Goal: Browse casually: Explore the website without a specific task or goal

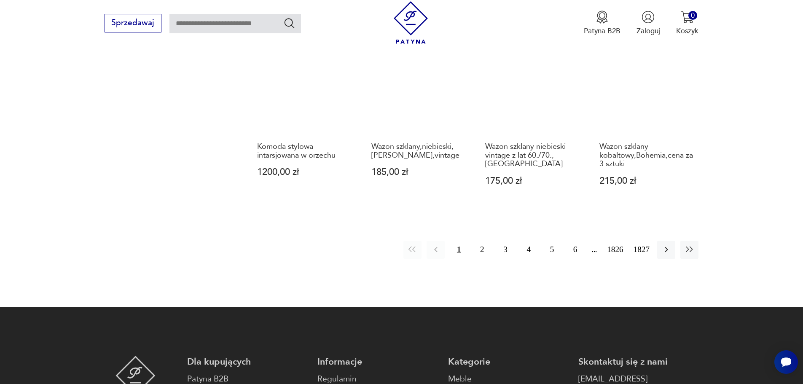
scroll to position [901, 0]
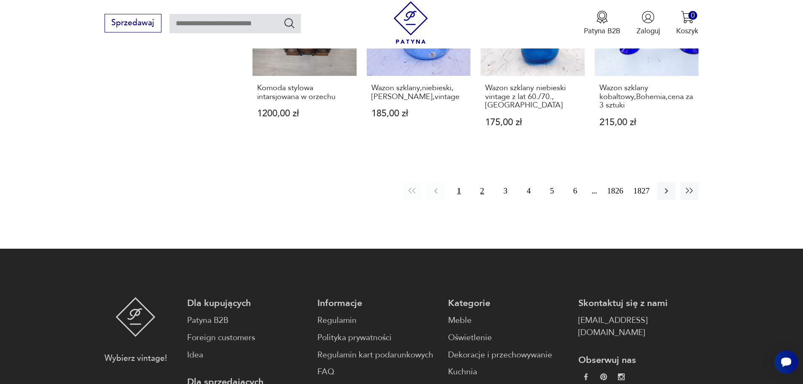
click at [481, 182] on button "2" at bounding box center [482, 191] width 18 height 18
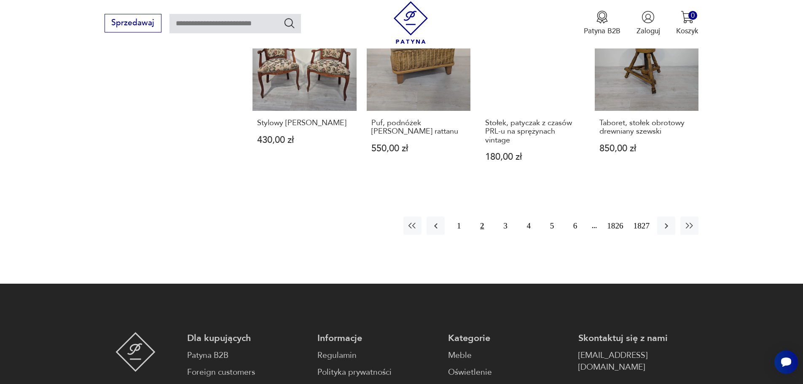
scroll to position [860, 0]
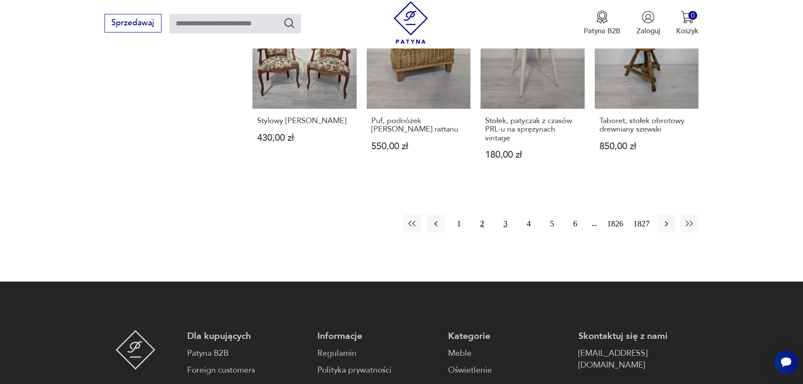
click at [504, 226] on button "3" at bounding box center [505, 224] width 18 height 18
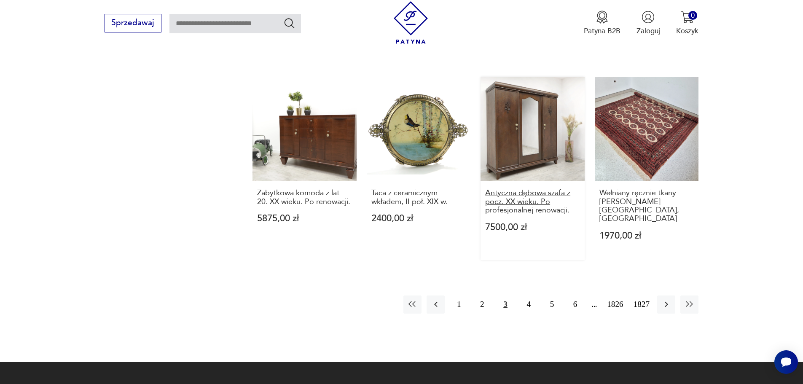
scroll to position [902, 0]
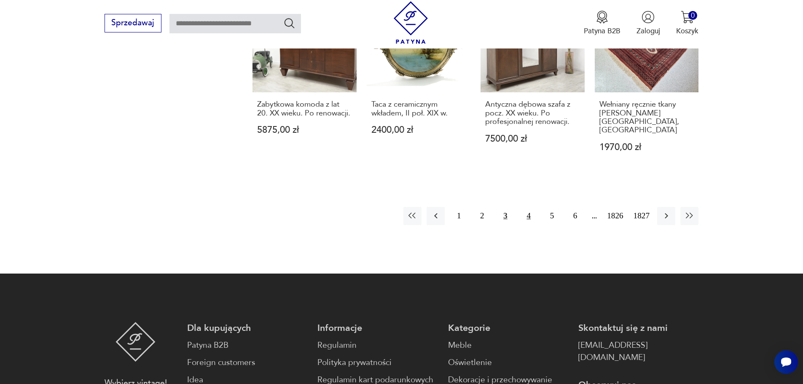
click at [528, 207] on button "4" at bounding box center [529, 216] width 18 height 18
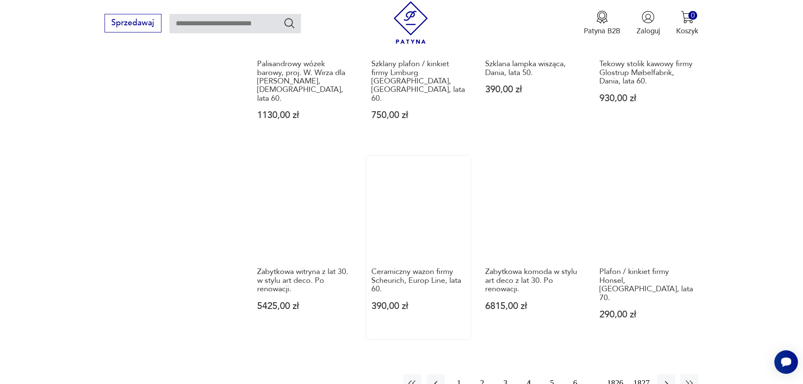
scroll to position [818, 0]
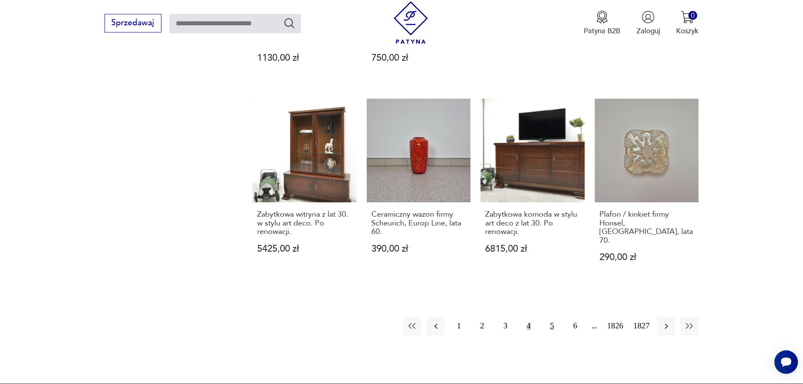
click at [553, 317] on button "5" at bounding box center [552, 326] width 18 height 18
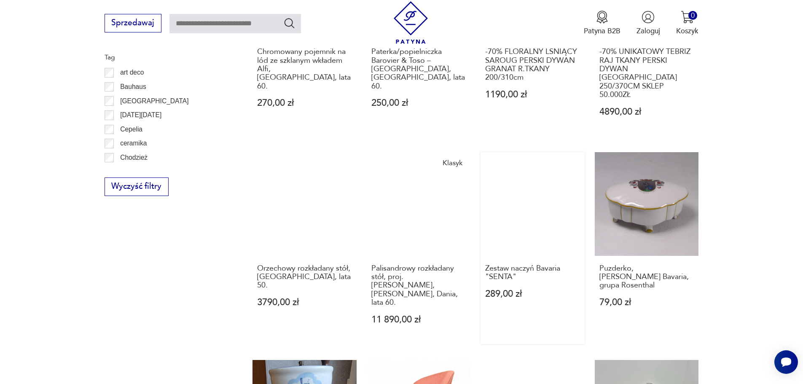
scroll to position [733, 0]
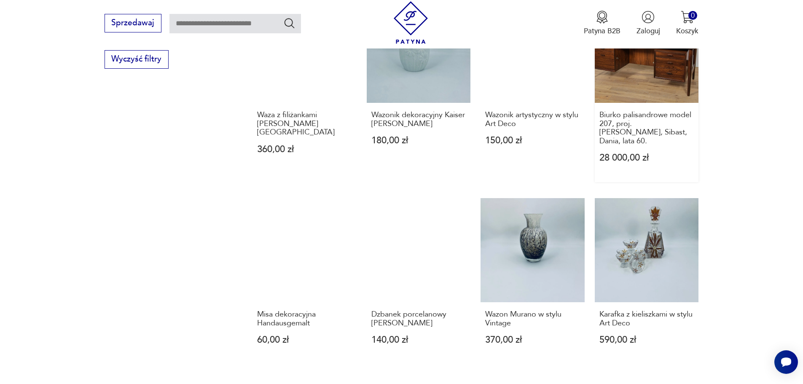
scroll to position [733, 0]
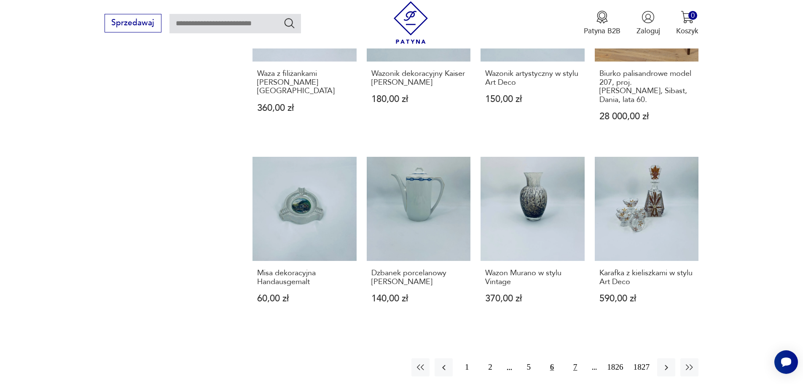
click at [578, 358] on button "7" at bounding box center [575, 367] width 18 height 18
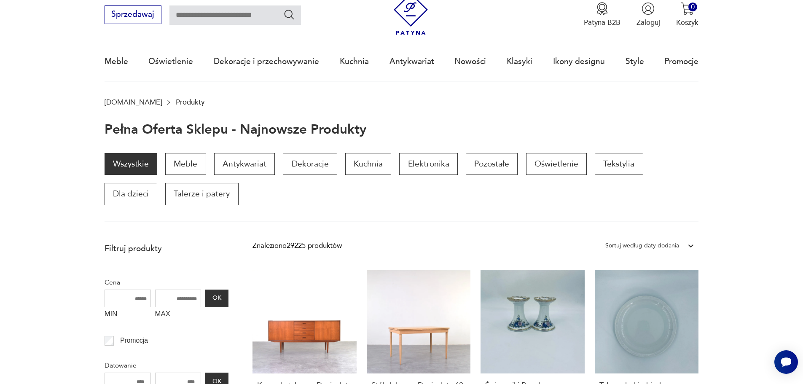
scroll to position [16, 0]
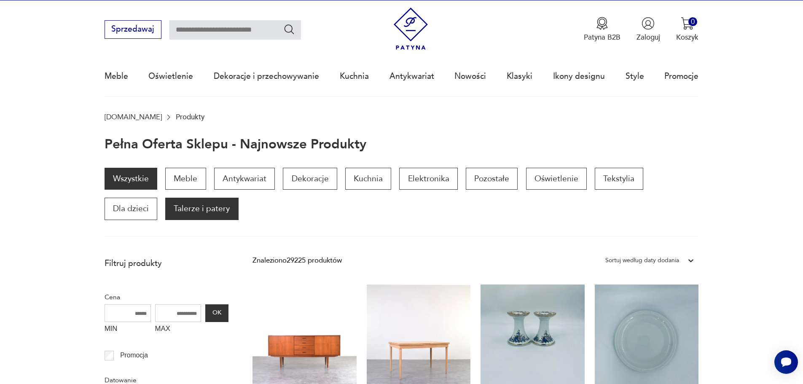
click at [165, 211] on p "Talerze i patery" at bounding box center [201, 209] width 73 height 22
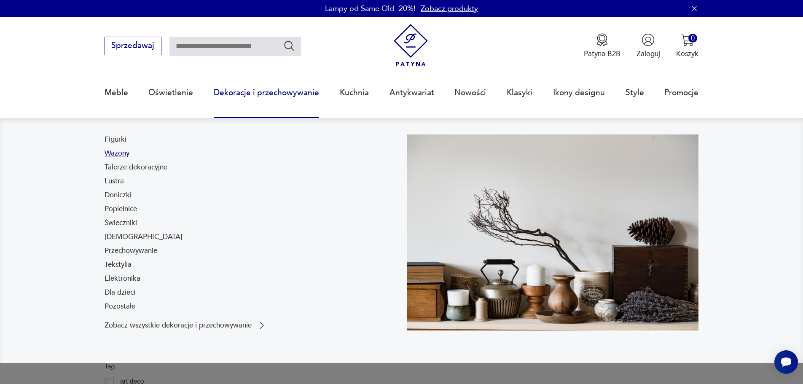
click at [118, 152] on link "Wazony" at bounding box center [117, 153] width 25 height 10
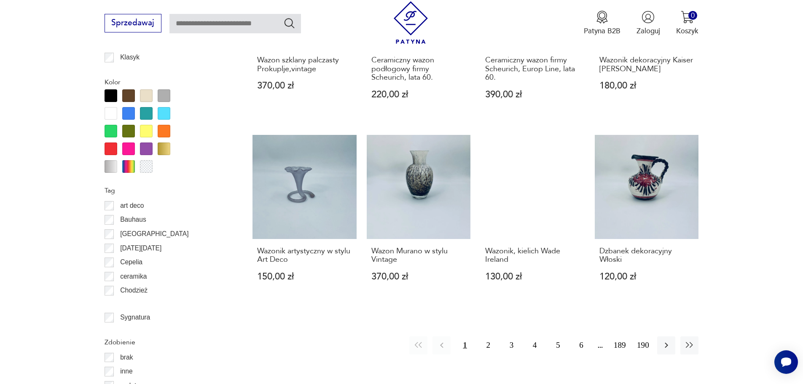
scroll to position [925, 0]
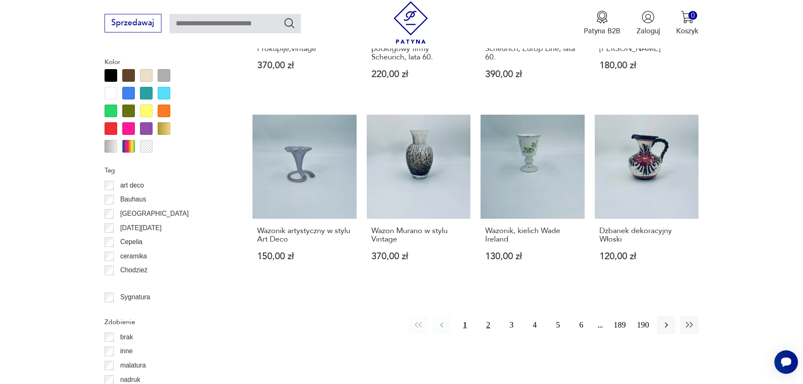
click at [489, 318] on button "2" at bounding box center [489, 325] width 18 height 18
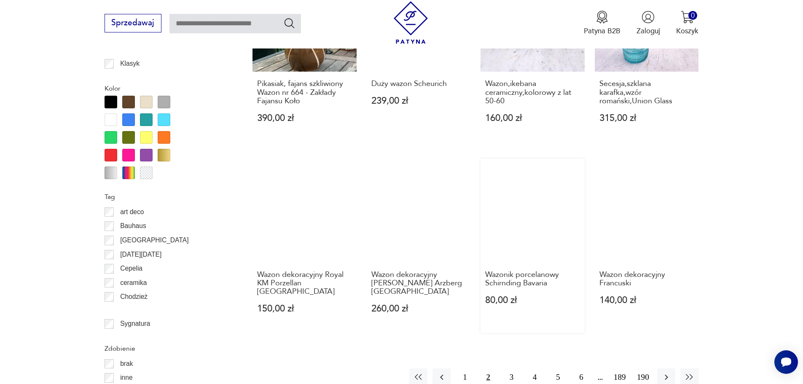
scroll to position [913, 0]
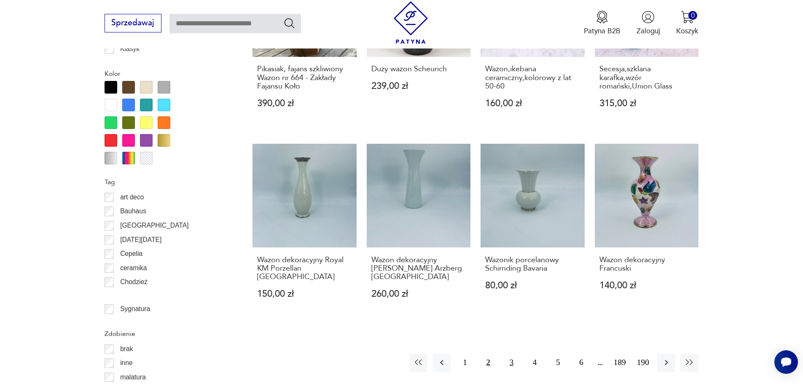
click at [512, 354] on button "3" at bounding box center [512, 363] width 18 height 18
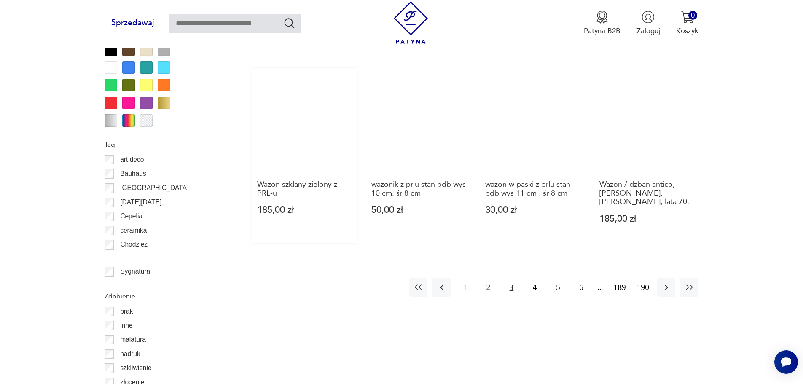
scroll to position [956, 0]
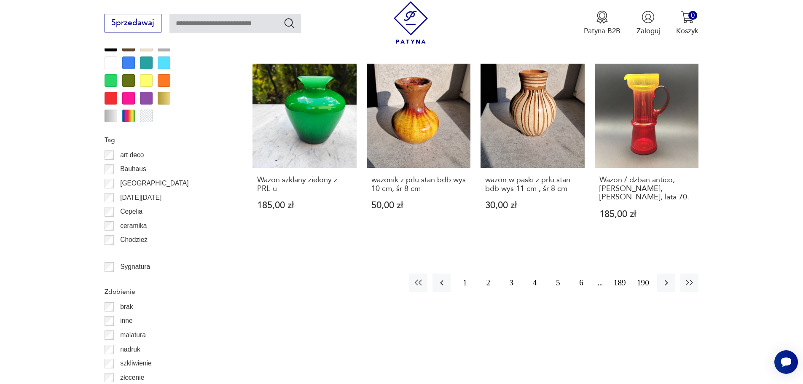
click at [536, 274] on button "4" at bounding box center [535, 283] width 18 height 18
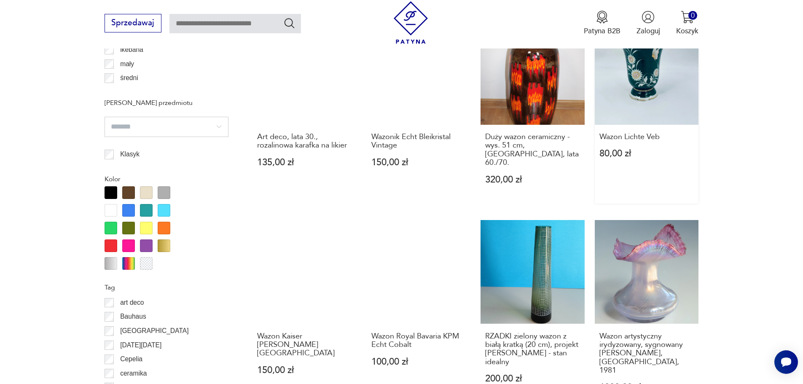
scroll to position [913, 0]
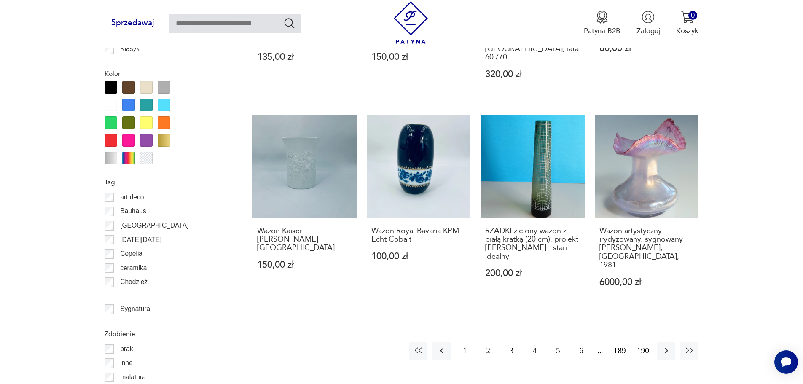
click at [556, 342] on button "5" at bounding box center [558, 351] width 18 height 18
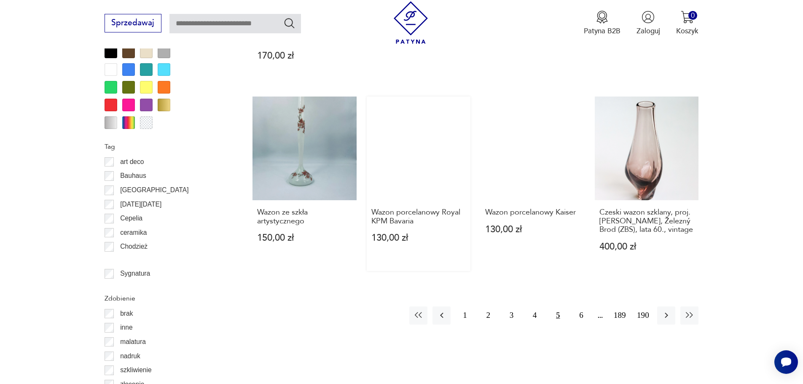
scroll to position [998, 0]
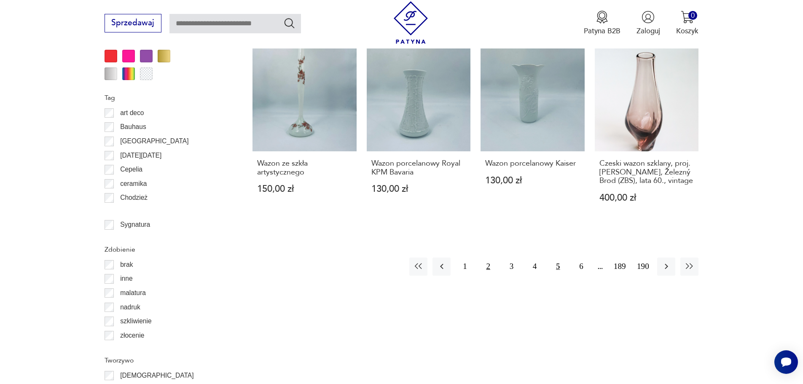
click at [486, 258] on button "2" at bounding box center [489, 267] width 18 height 18
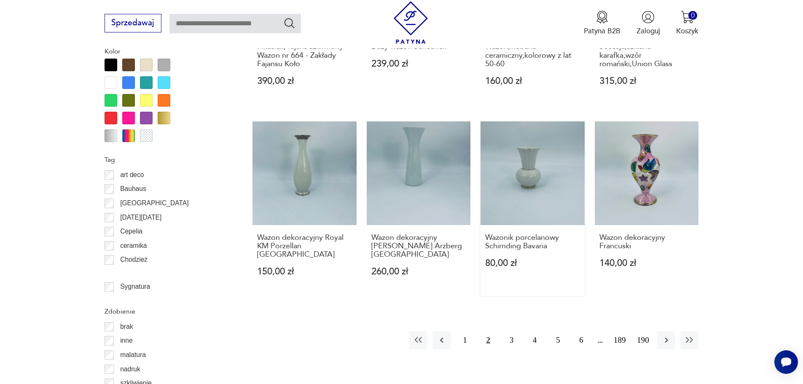
scroll to position [1040, 0]
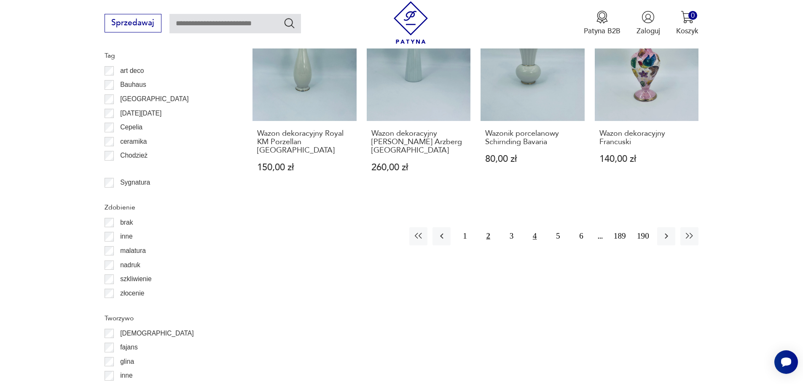
click at [534, 227] on button "4" at bounding box center [535, 236] width 18 height 18
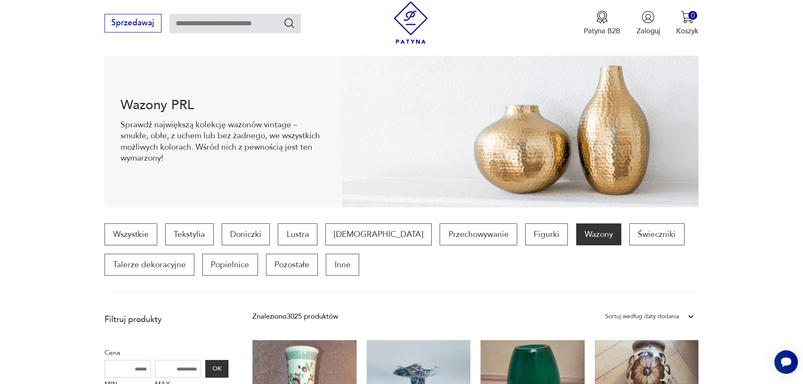
scroll to position [28, 0]
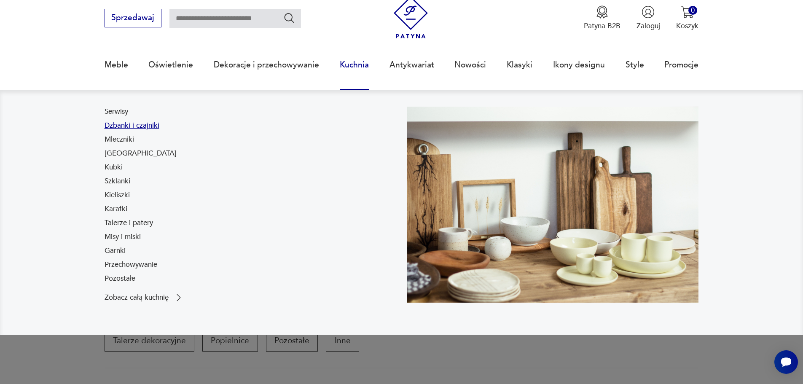
click at [113, 122] on link "Dzbanki i czajniki" at bounding box center [132, 126] width 55 height 10
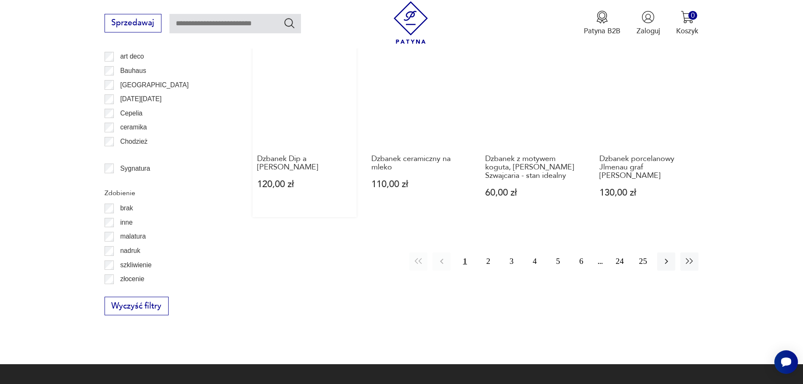
scroll to position [998, 0]
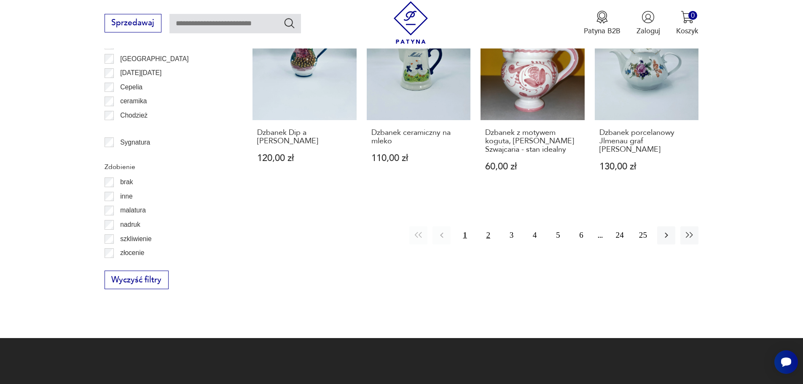
click at [491, 232] on button "2" at bounding box center [489, 235] width 18 height 18
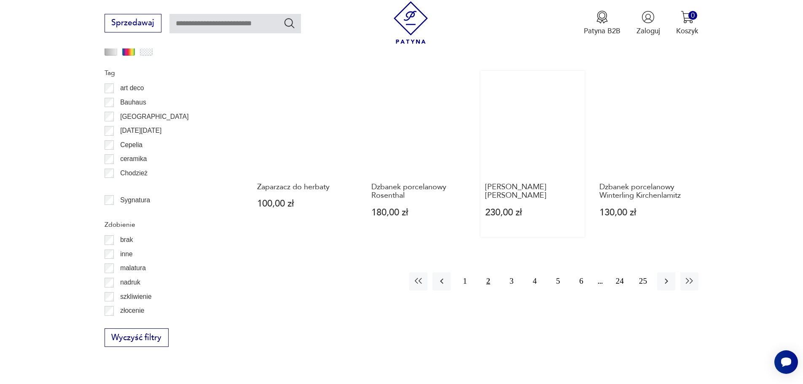
scroll to position [956, 0]
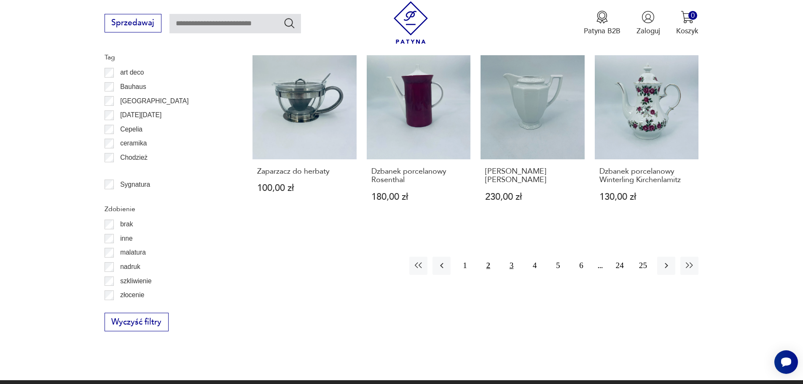
click at [512, 257] on button "3" at bounding box center [512, 266] width 18 height 18
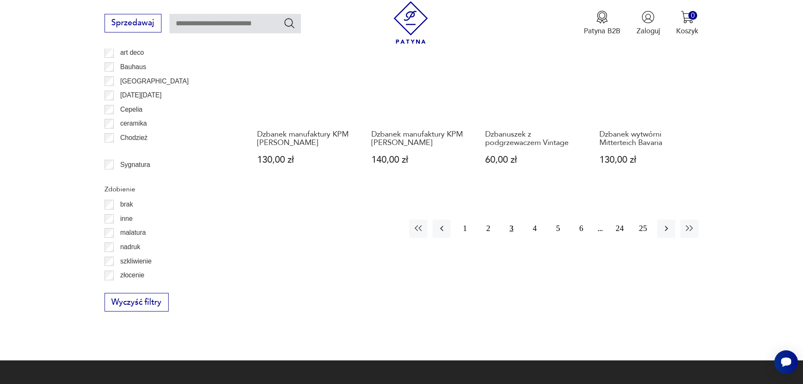
scroll to position [998, 0]
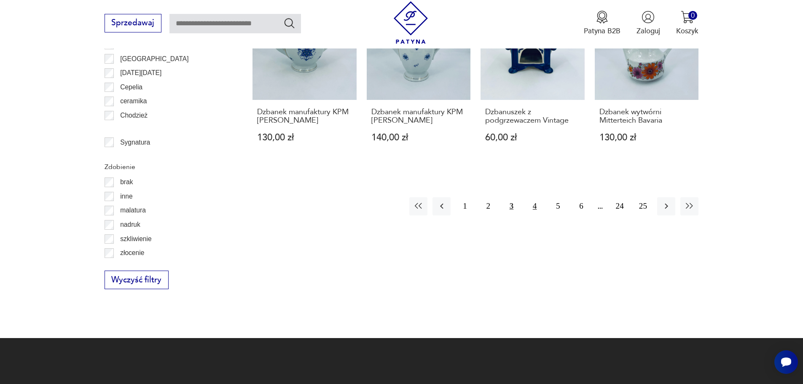
click at [535, 206] on button "4" at bounding box center [535, 206] width 18 height 18
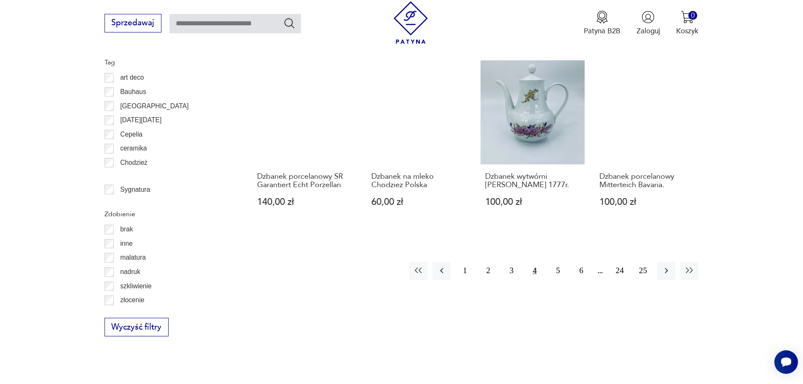
scroll to position [998, 0]
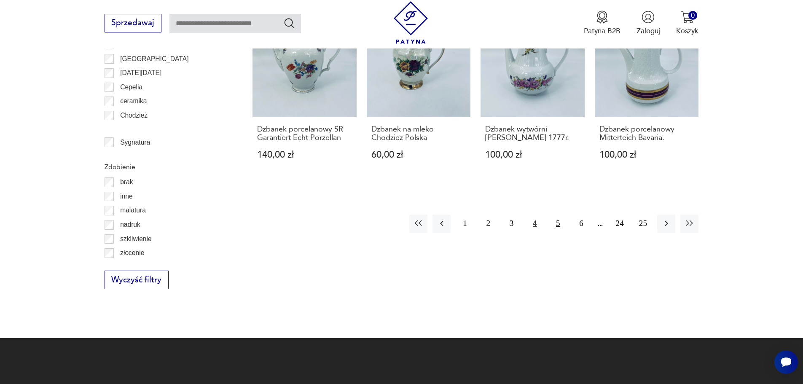
click at [557, 217] on button "5" at bounding box center [558, 224] width 18 height 18
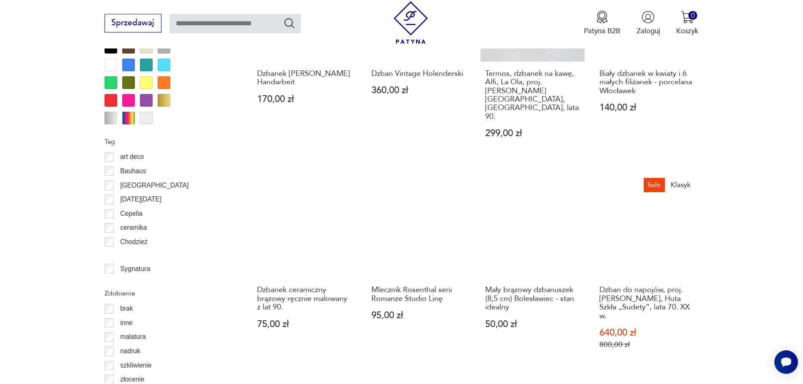
scroll to position [956, 0]
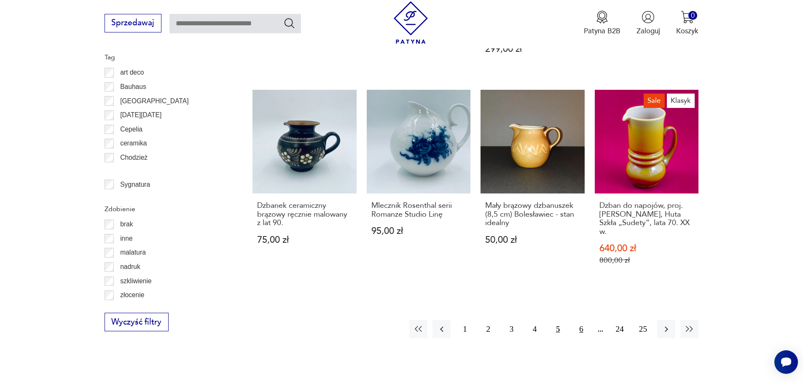
click at [584, 320] on button "6" at bounding box center [581, 329] width 18 height 18
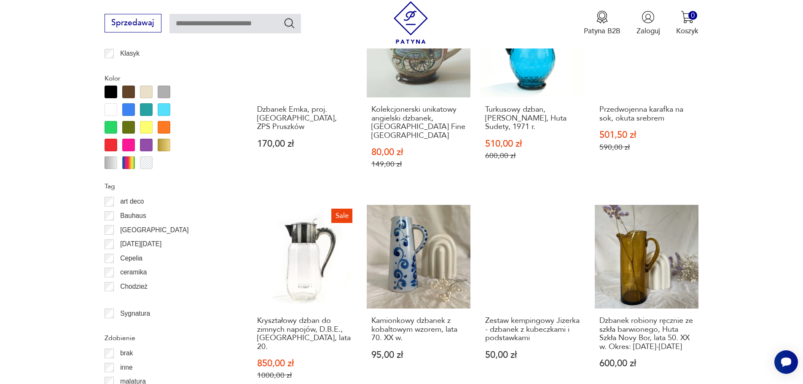
scroll to position [829, 0]
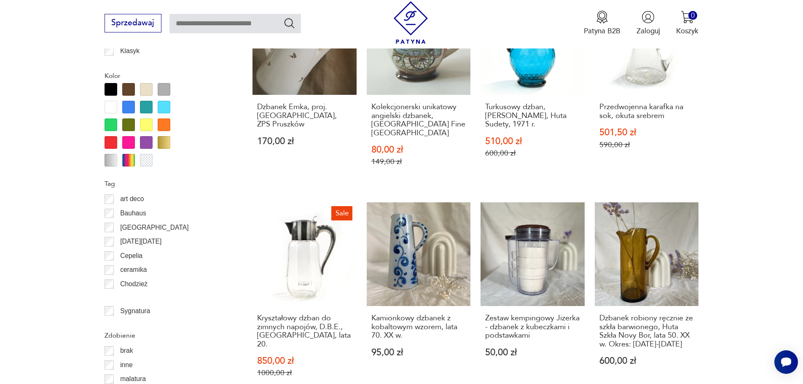
scroll to position [956, 0]
